Goal: Communication & Community: Answer question/provide support

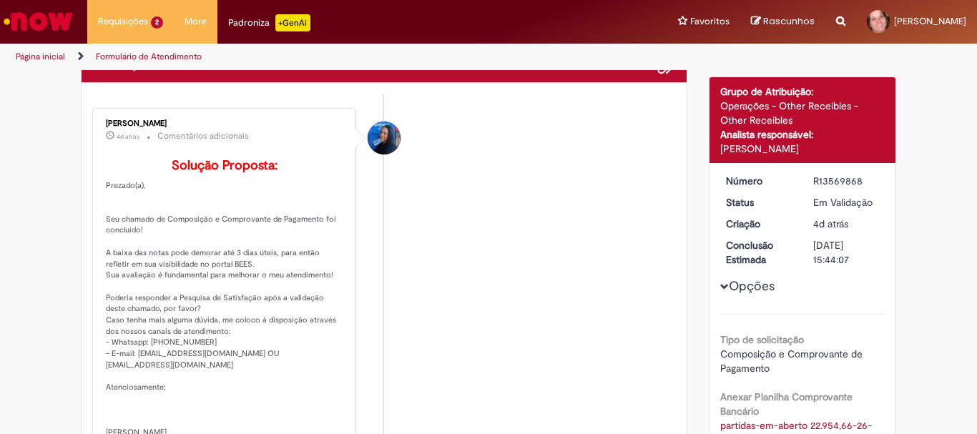
scroll to position [72, 0]
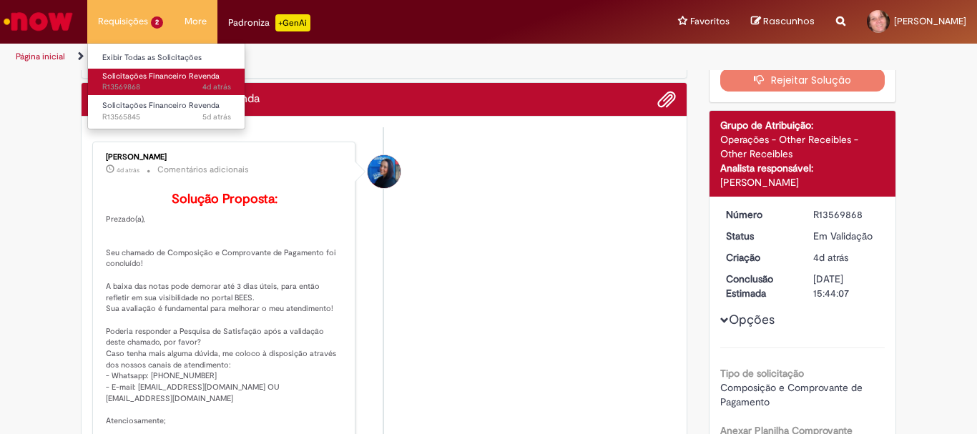
click at [142, 81] on span "Solicitações Financeiro Revenda" at bounding box center [160, 76] width 117 height 11
click at [127, 77] on span "Solicitações Financeiro Revenda" at bounding box center [160, 76] width 117 height 11
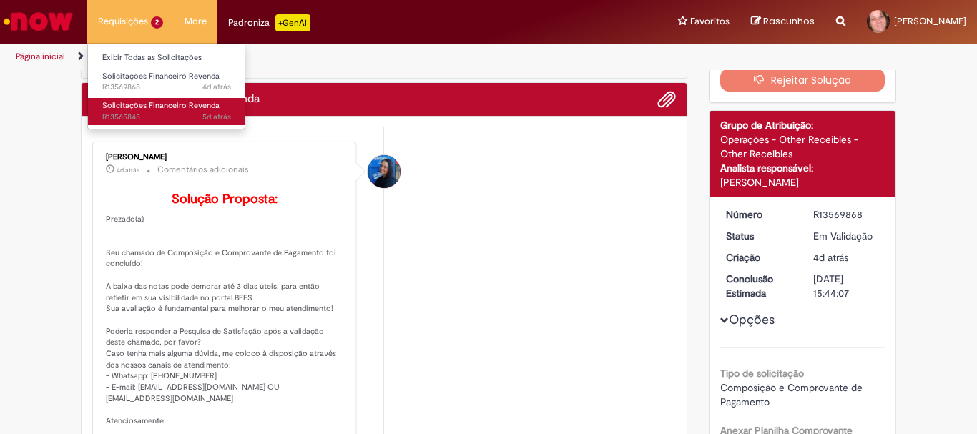
click at [115, 104] on span "Solicitações Financeiro Revenda" at bounding box center [160, 105] width 117 height 11
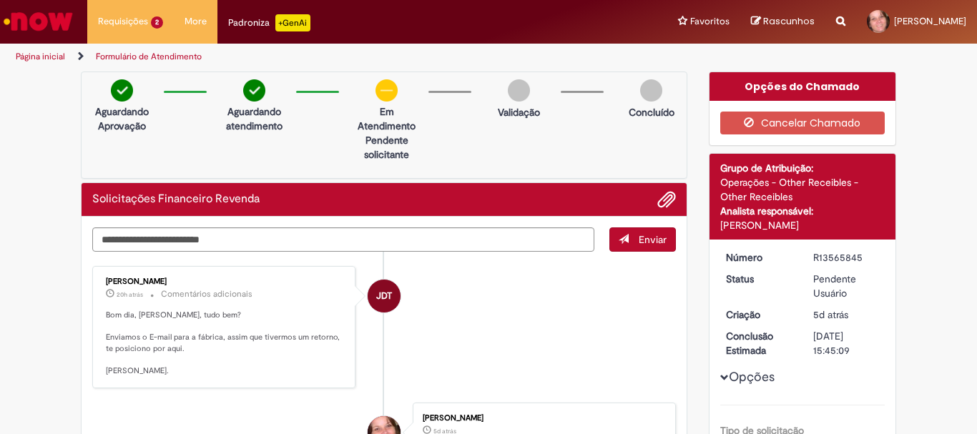
click at [153, 235] on textarea "Digite sua mensagem aqui..." at bounding box center [343, 239] width 502 height 24
click at [175, 234] on textarea "Digite sua mensagem aqui..." at bounding box center [343, 239] width 502 height 24
paste textarea "**********"
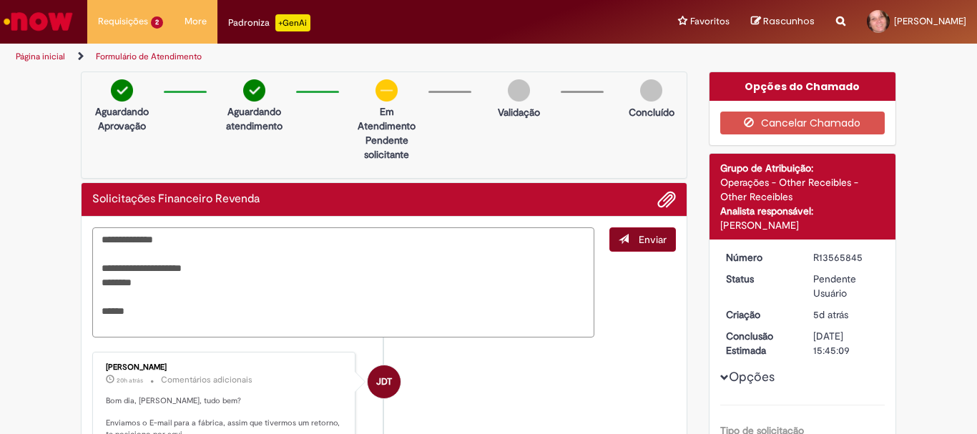
type textarea "**********"
click at [639, 242] on span "Enviar" at bounding box center [653, 239] width 28 height 13
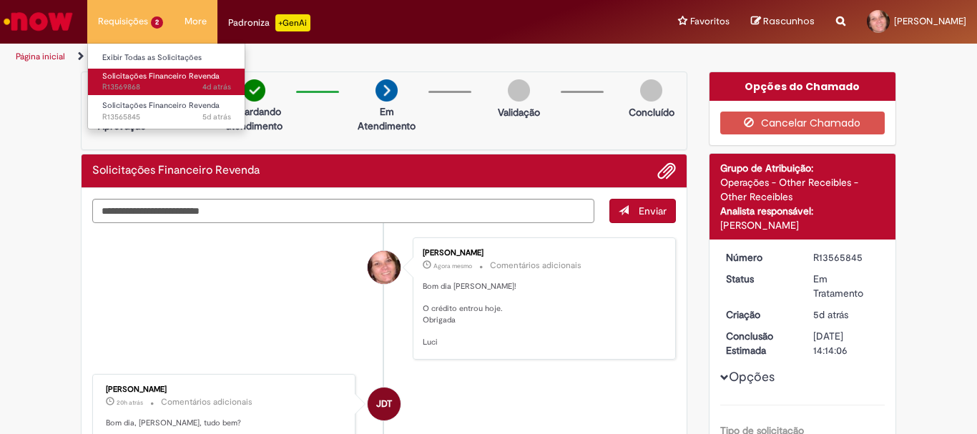
click at [124, 78] on span "Solicitações Financeiro Revenda" at bounding box center [160, 76] width 117 height 11
click at [114, 77] on span "Solicitações Financeiro Revenda" at bounding box center [160, 76] width 117 height 11
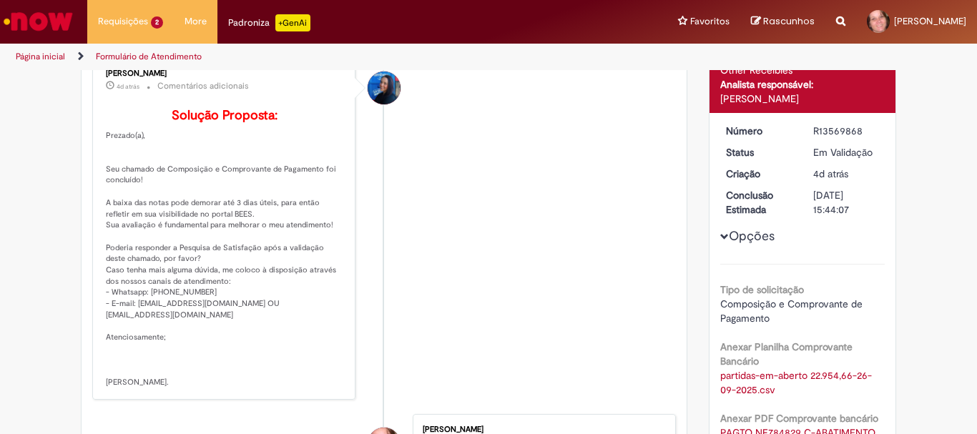
scroll to position [72, 0]
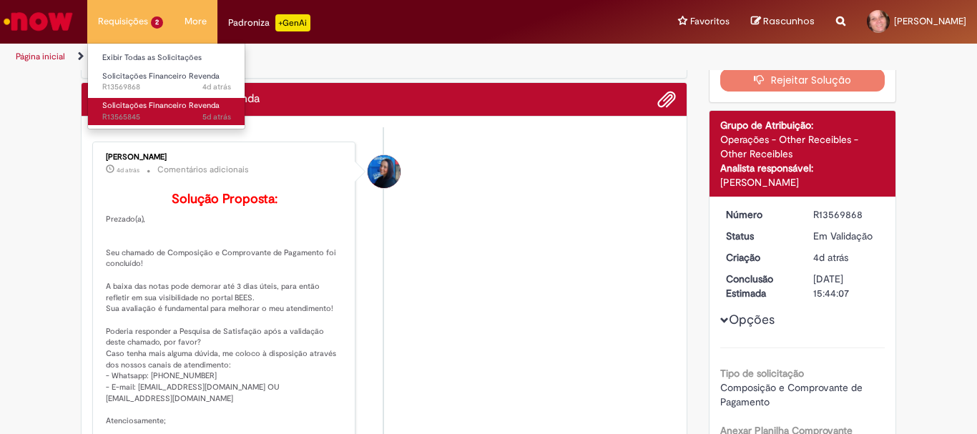
click at [120, 102] on span "Solicitações Financeiro Revenda" at bounding box center [160, 105] width 117 height 11
click at [112, 106] on span "Solicitações Financeiro Revenda" at bounding box center [160, 105] width 117 height 11
